Goal: Task Accomplishment & Management: Manage account settings

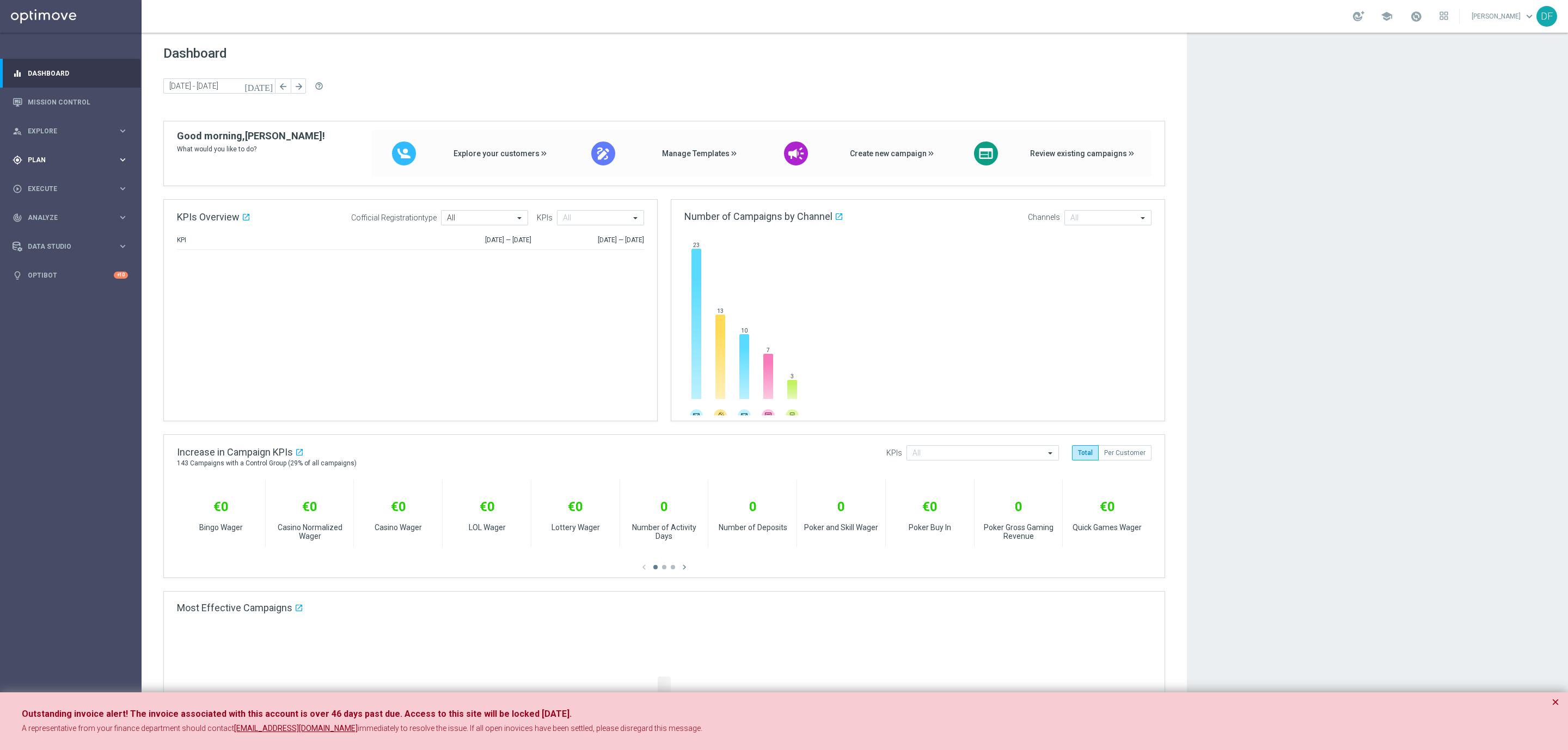
click at [44, 160] on span "Plan" at bounding box center [73, 160] width 90 height 7
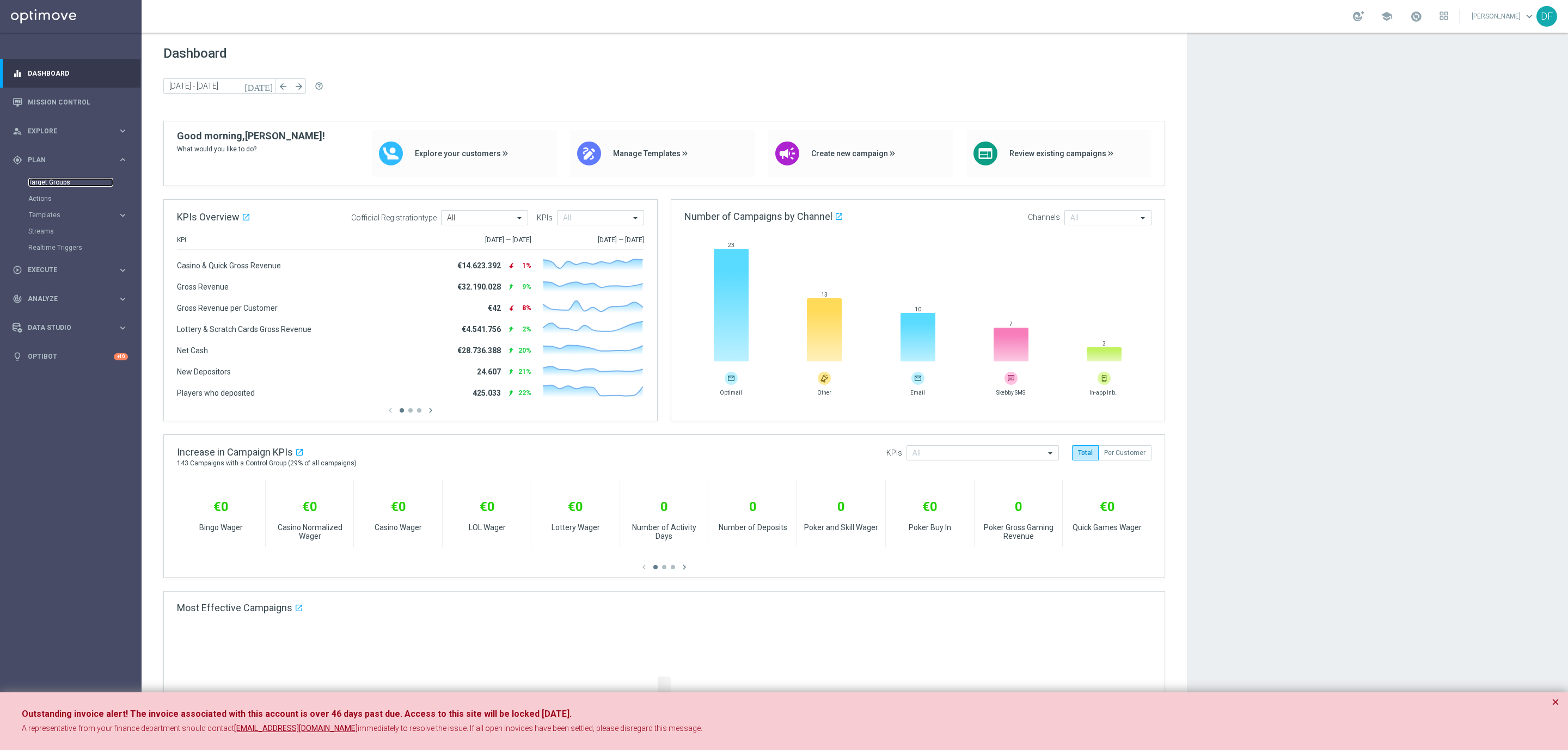
click at [54, 180] on link "Target Groups" at bounding box center [71, 182] width 85 height 9
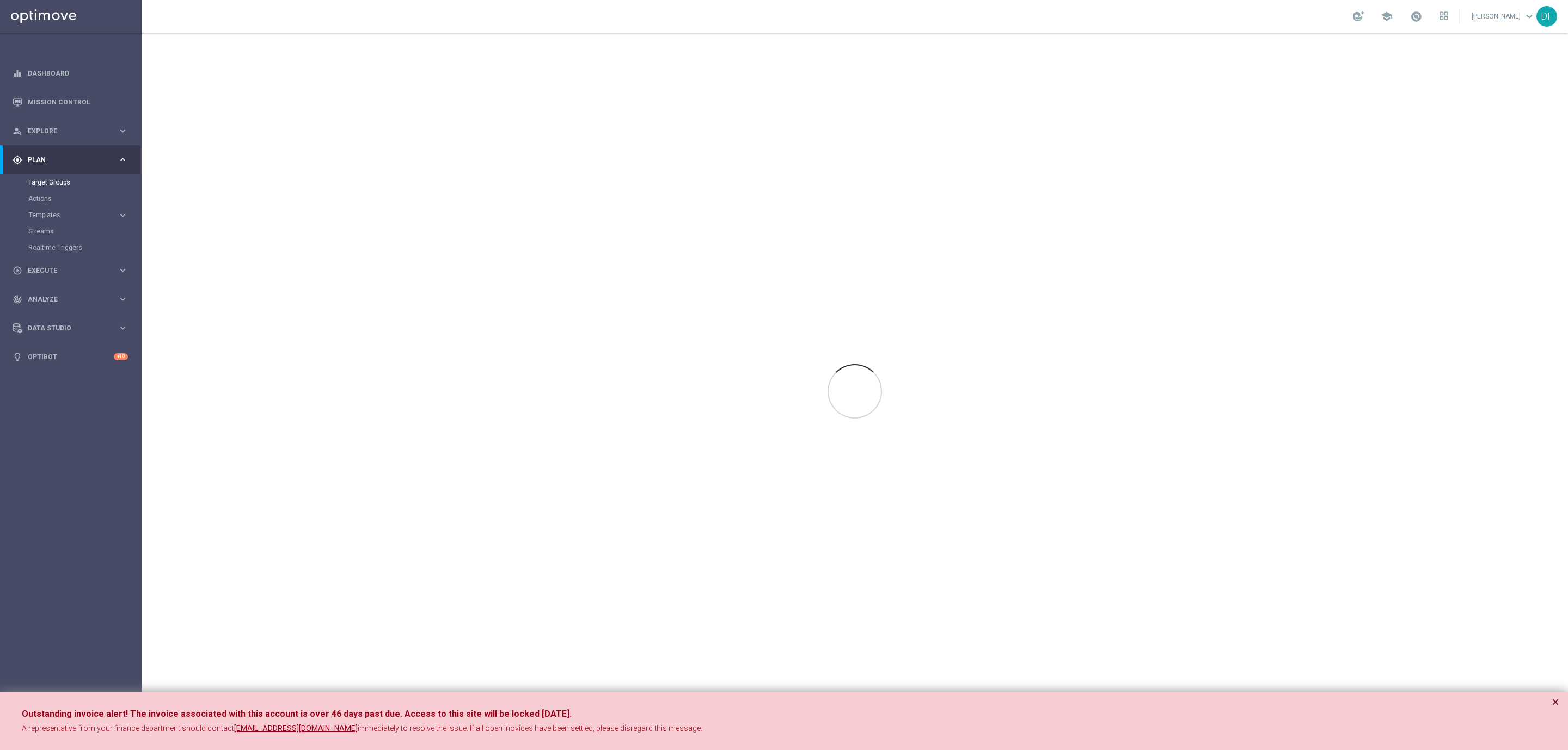
click at [1555, 702] on button "×" at bounding box center [1555, 702] width 7 height 13
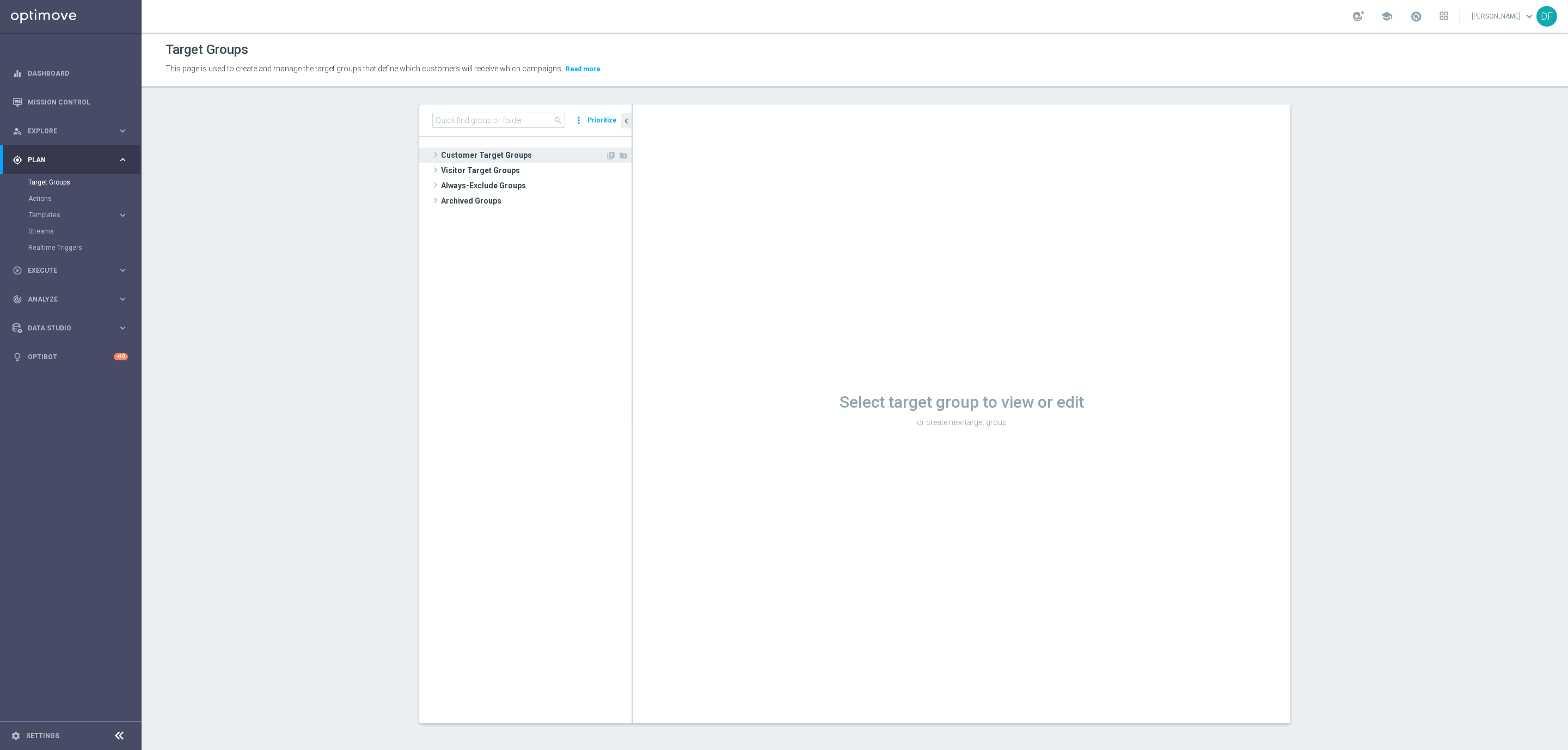
click at [465, 152] on span "Customer Target Groups" at bounding box center [522, 155] width 164 height 16
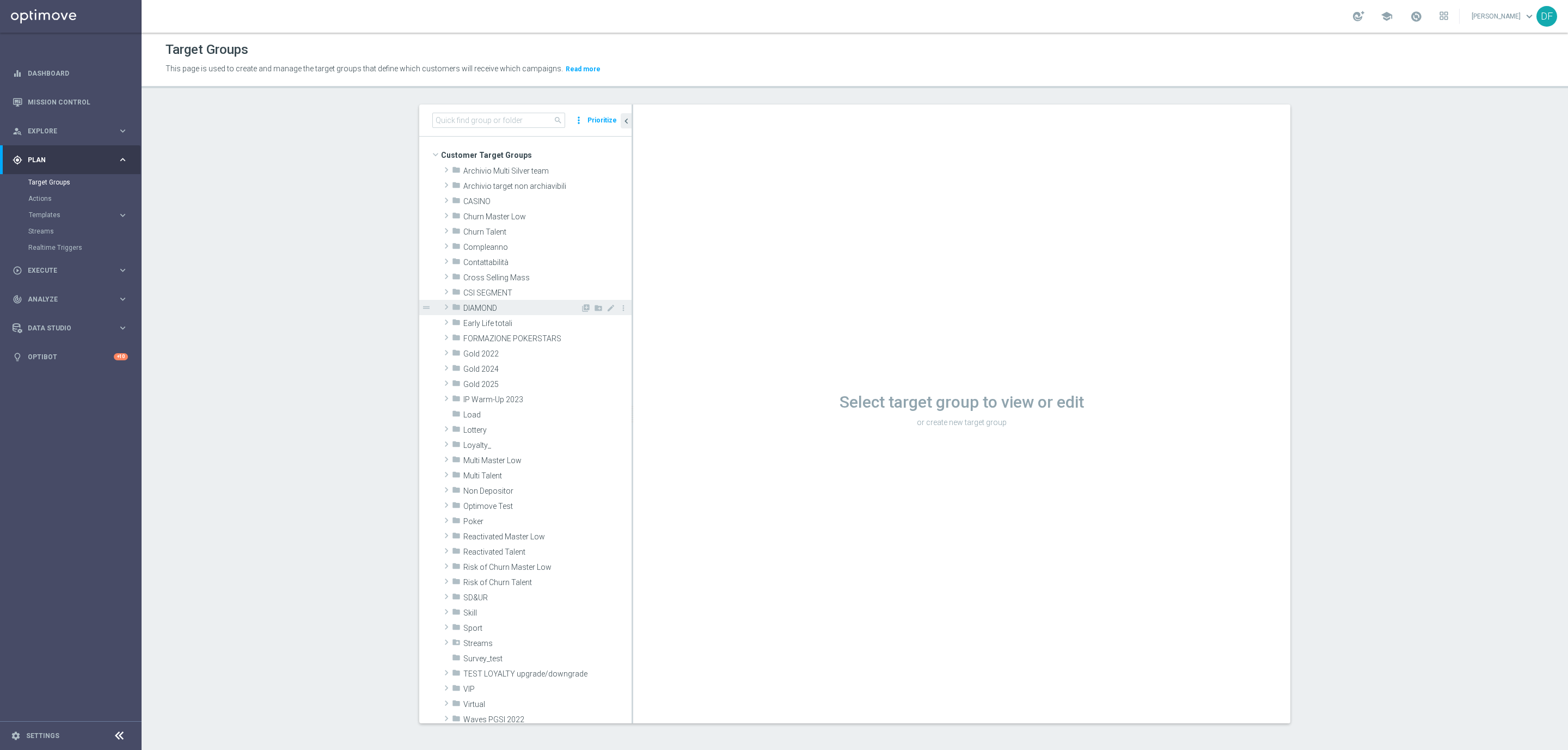
click at [477, 303] on div "folder DIAMOND" at bounding box center [516, 308] width 128 height 16
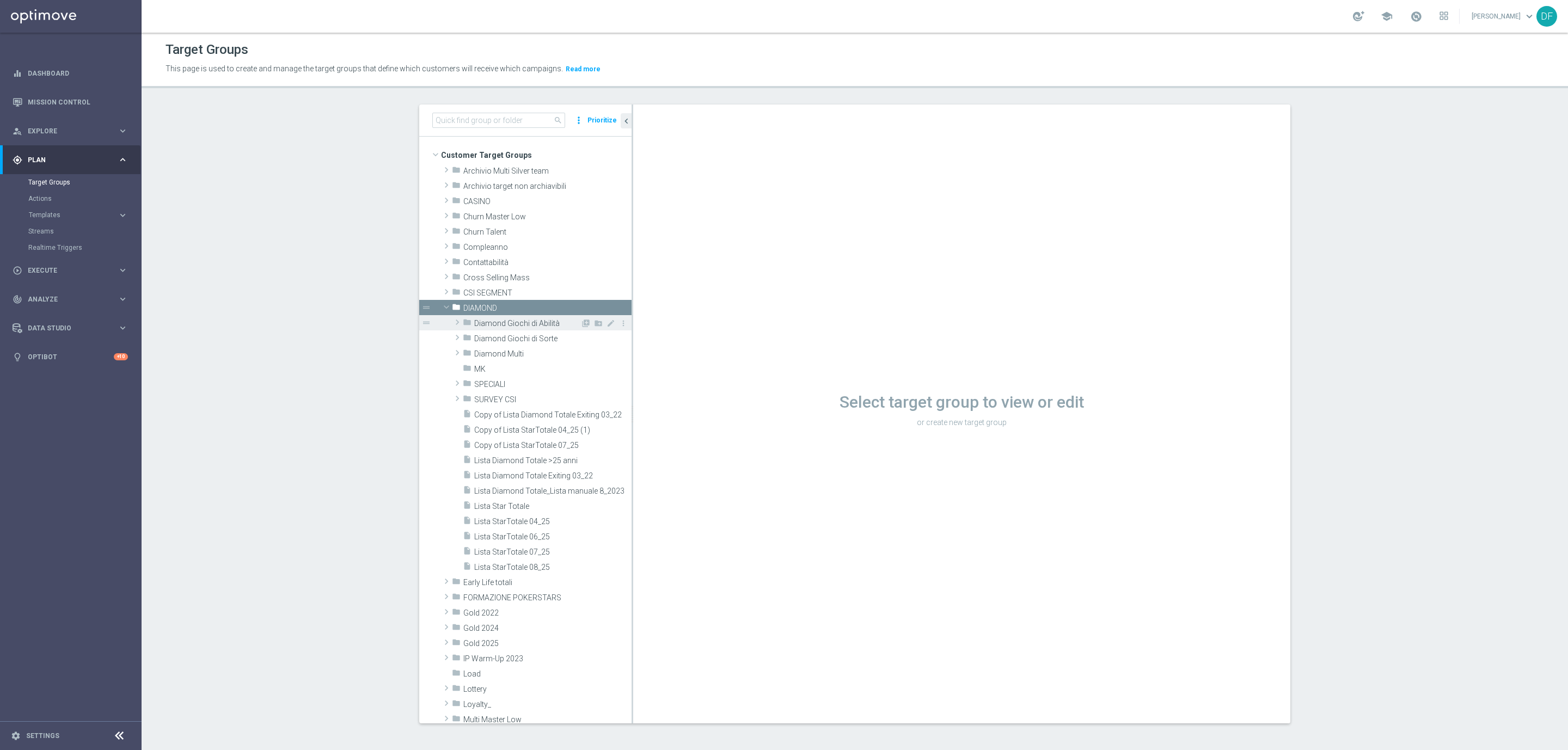
click at [478, 319] on span "Diamond Giochi di Abilità" at bounding box center [527, 323] width 106 height 9
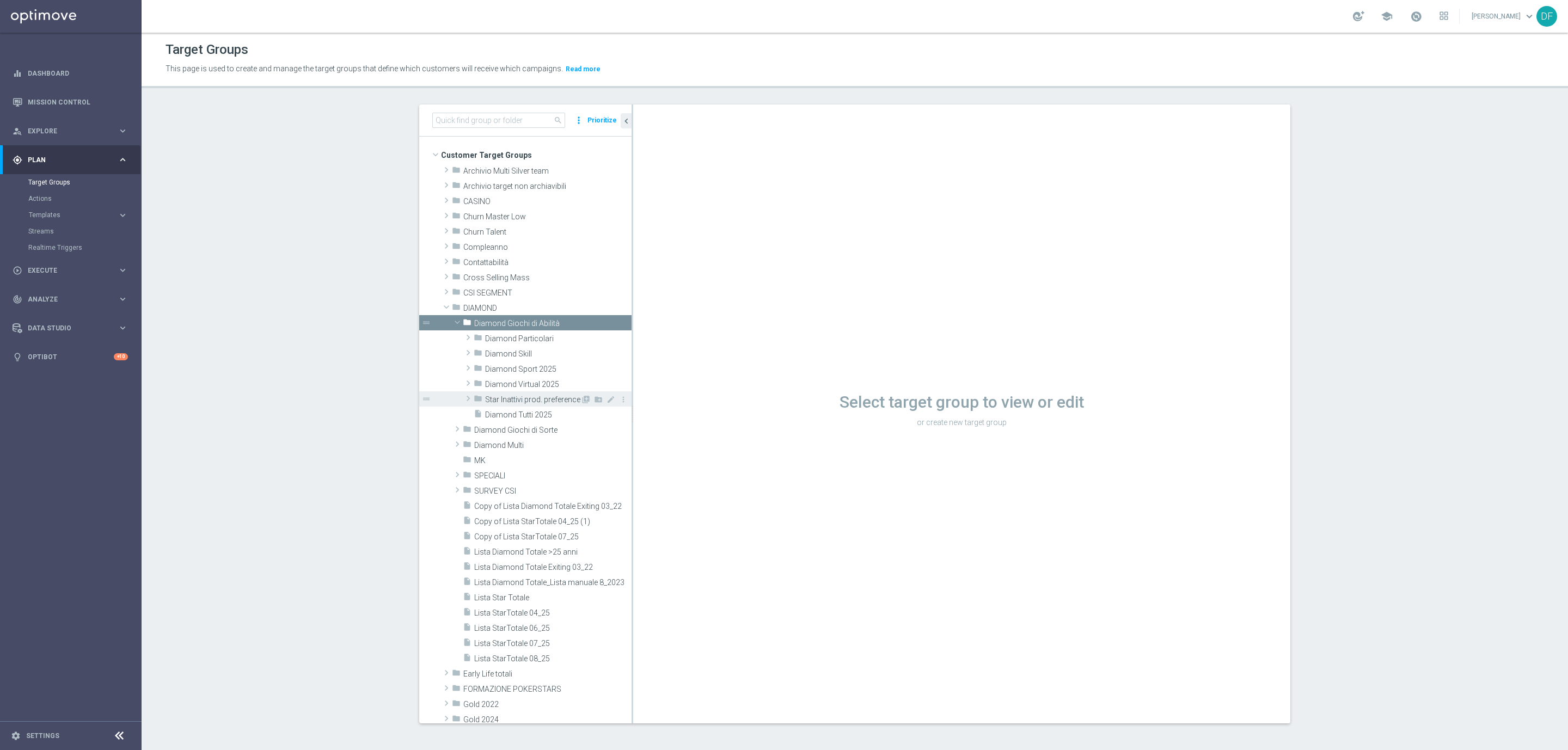
click at [504, 398] on span "Star Inattivi prod. preference" at bounding box center [532, 399] width 96 height 9
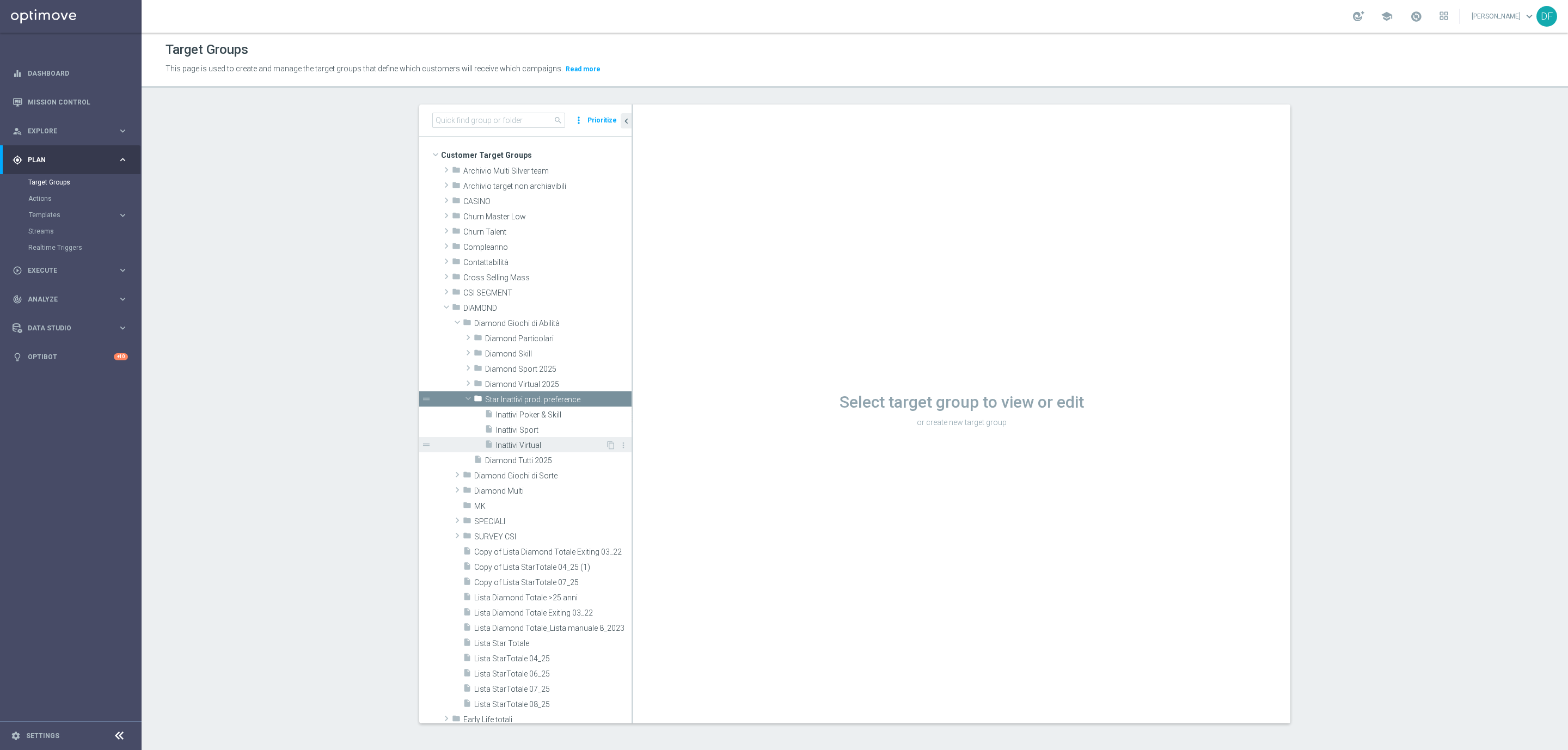
click at [524, 444] on span "Inattivi Virtual" at bounding box center [551, 445] width 109 height 9
